Goal: Task Accomplishment & Management: Complete application form

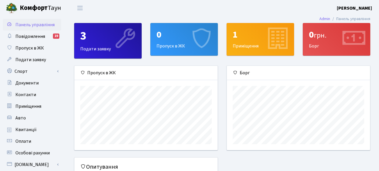
scroll to position [84, 143]
click at [106, 43] on div "3" at bounding box center [107, 36] width 55 height 14
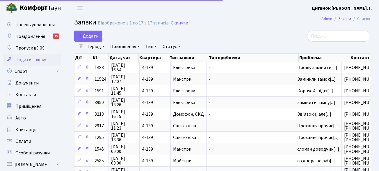
select select "25"
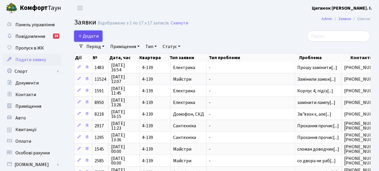
click at [90, 37] on span "Додати" at bounding box center [88, 36] width 21 height 6
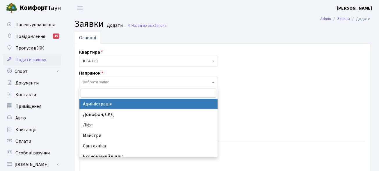
click at [213, 81] on span at bounding box center [213, 81] width 1 height 11
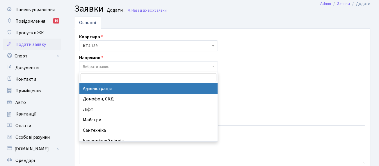
scroll to position [29, 0]
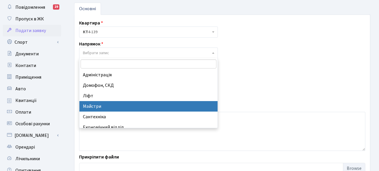
select select "1"
select select
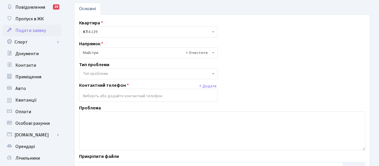
click at [214, 73] on b at bounding box center [213, 73] width 2 height 1
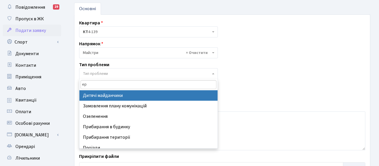
type input "е"
click at [83, 84] on input "треба змазать петлі вхідних дверей 4-го підїзду, скриплять немилосердно." at bounding box center [148, 84] width 136 height 9
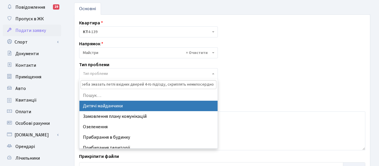
scroll to position [0, 0]
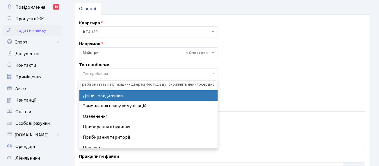
type input "Треба змазать петлі вхідних дверей 4-го підїзду, скриплять немилосердно."
click at [215, 84] on input "Треба змазать петлі вхідних дверей 4-го підїзду, скриплять немилосердно." at bounding box center [148, 84] width 136 height 9
click at [214, 84] on input "Треба змазать петлі вхідних дверей 4-го підїзду, скриплять немилосердно." at bounding box center [148, 84] width 136 height 9
click at [205, 85] on input "Треба змазать петлі вхідних дверей 4-го підїзду, скриплять немилосердно." at bounding box center [148, 84] width 136 height 9
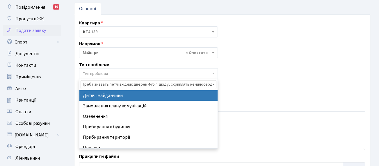
click at [214, 84] on input "Треба змазать петлі вхідних дверей 4-го підїзду, скриплять немилосердно." at bounding box center [148, 84] width 136 height 9
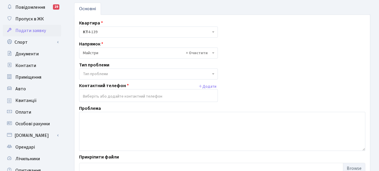
click at [256, 67] on div "Квартира <b>КТ</b>&nbsp;&nbsp;&nbsp;&nbsp;4-139 КТ 4-139 Напрямок - Адміністрац…" at bounding box center [222, 97] width 295 height 157
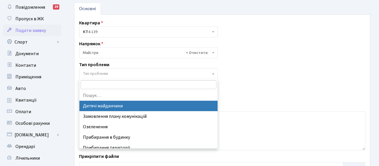
click at [109, 72] on span "Тип проблеми" at bounding box center [147, 74] width 128 height 6
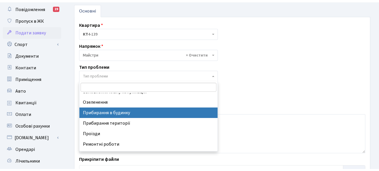
scroll to position [26, 0]
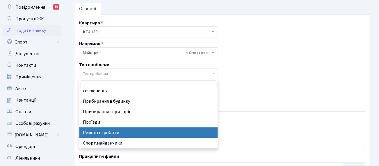
select select "62"
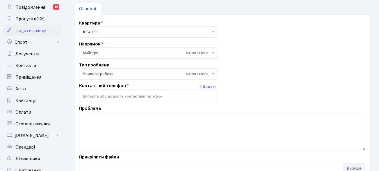
click at [104, 106] on div "Проблема" at bounding box center [222, 128] width 295 height 46
click at [204, 87] on button "Додати" at bounding box center [207, 86] width 21 height 9
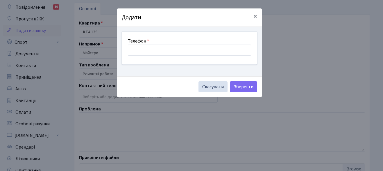
click at [295, 96] on div "Додати × Телефон Скасувати Зберегти" at bounding box center [191, 85] width 383 height 171
click at [255, 16] on span "×" at bounding box center [255, 16] width 4 height 10
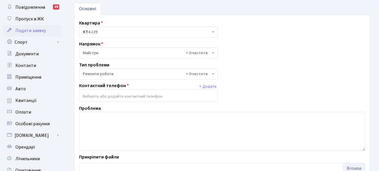
click at [105, 106] on div "Проблема" at bounding box center [222, 128] width 295 height 46
click at [87, 95] on input "search" at bounding box center [148, 96] width 138 height 10
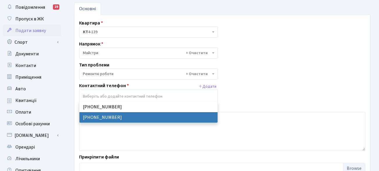
select select "12588"
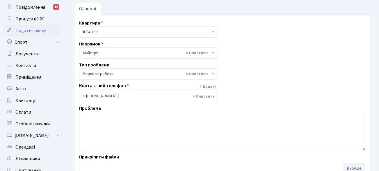
click at [107, 106] on div "Проблема" at bounding box center [222, 128] width 295 height 46
click at [118, 107] on div "Проблема" at bounding box center [222, 128] width 295 height 46
click at [103, 116] on textarea at bounding box center [222, 131] width 286 height 39
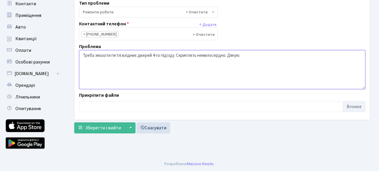
scroll to position [91, 0]
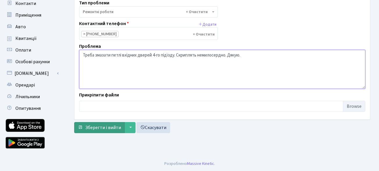
type textarea "Треба змазати петлі вхідних дверей 4-го підїзду. Скриплять немилосердно. Дякую."
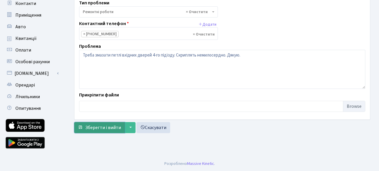
click at [118, 126] on span "Зберегти і вийти" at bounding box center [103, 127] width 36 height 6
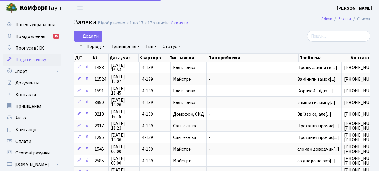
select select "25"
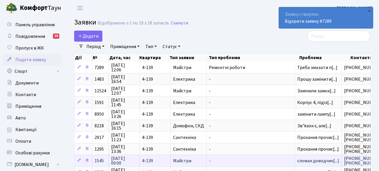
click at [155, 160] on span "4-139" at bounding box center [155, 160] width 26 height 5
